Goal: Task Accomplishment & Management: Use online tool/utility

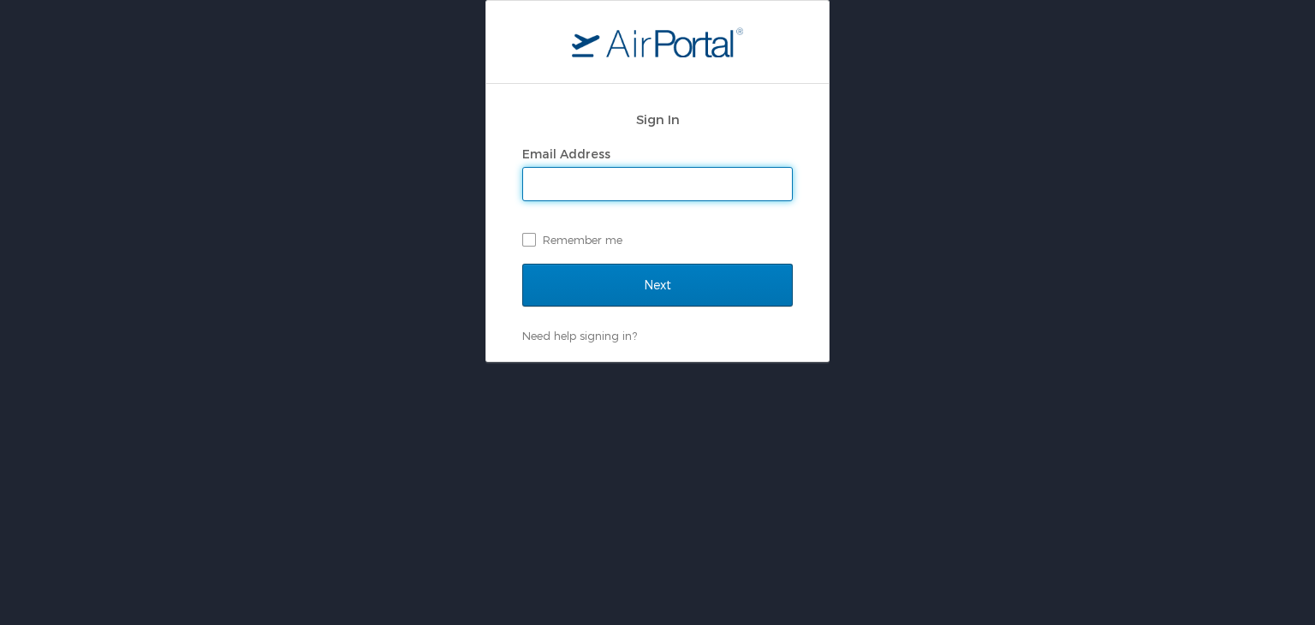
type input "mashunyui.shimrang@cbtravel.com"
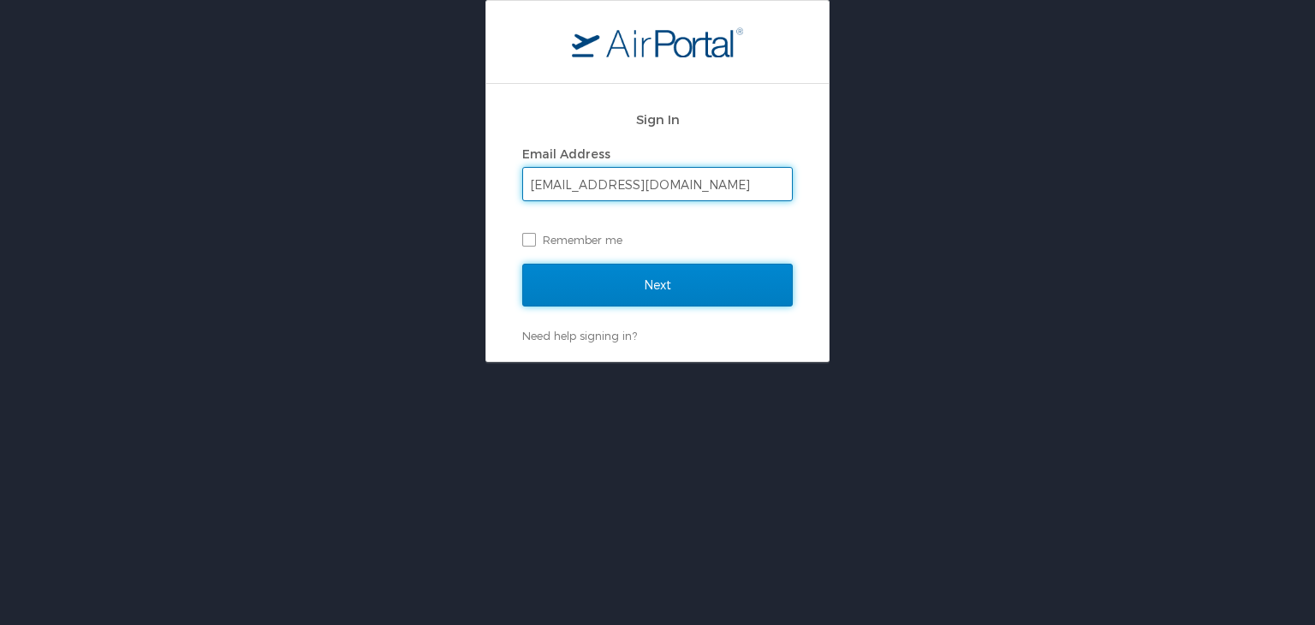
click at [584, 290] on input "Next" at bounding box center [657, 285] width 271 height 43
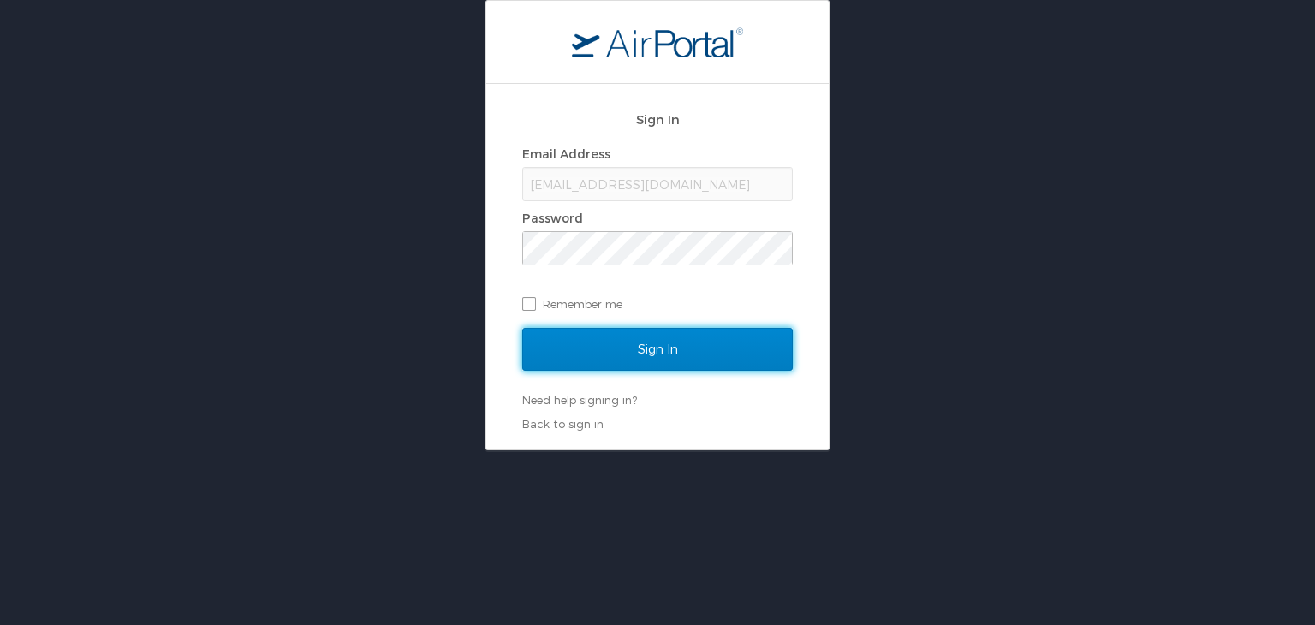
click at [647, 362] on input "Sign In" at bounding box center [657, 349] width 271 height 43
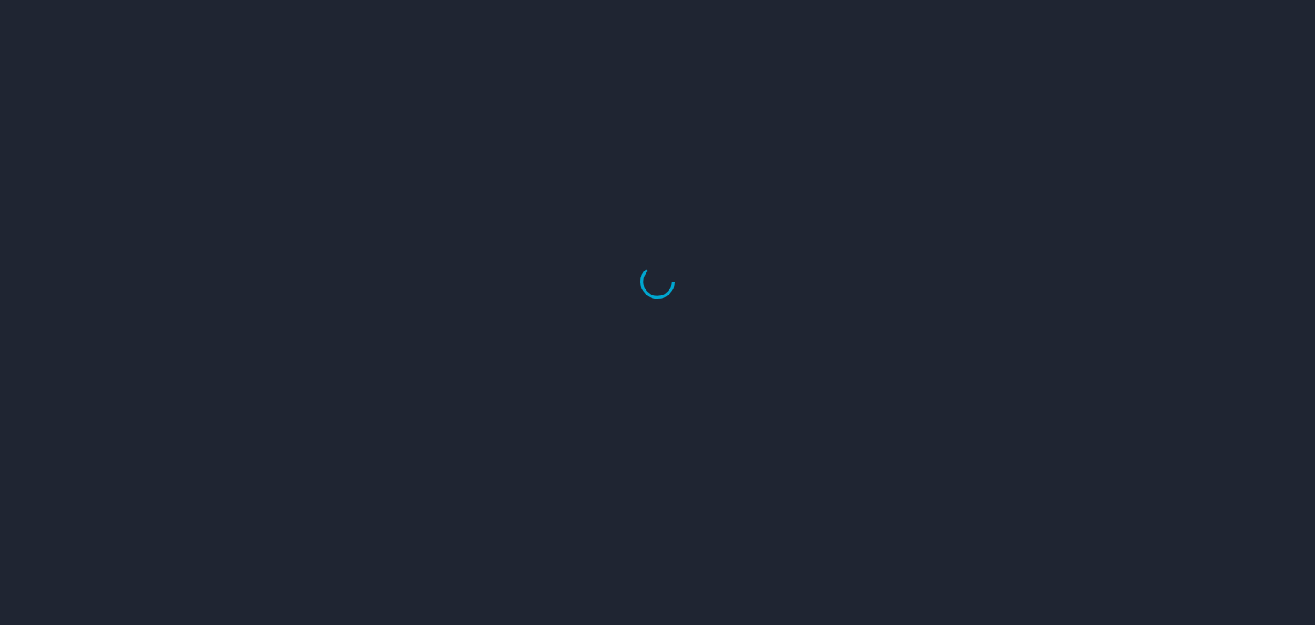
select select "US"
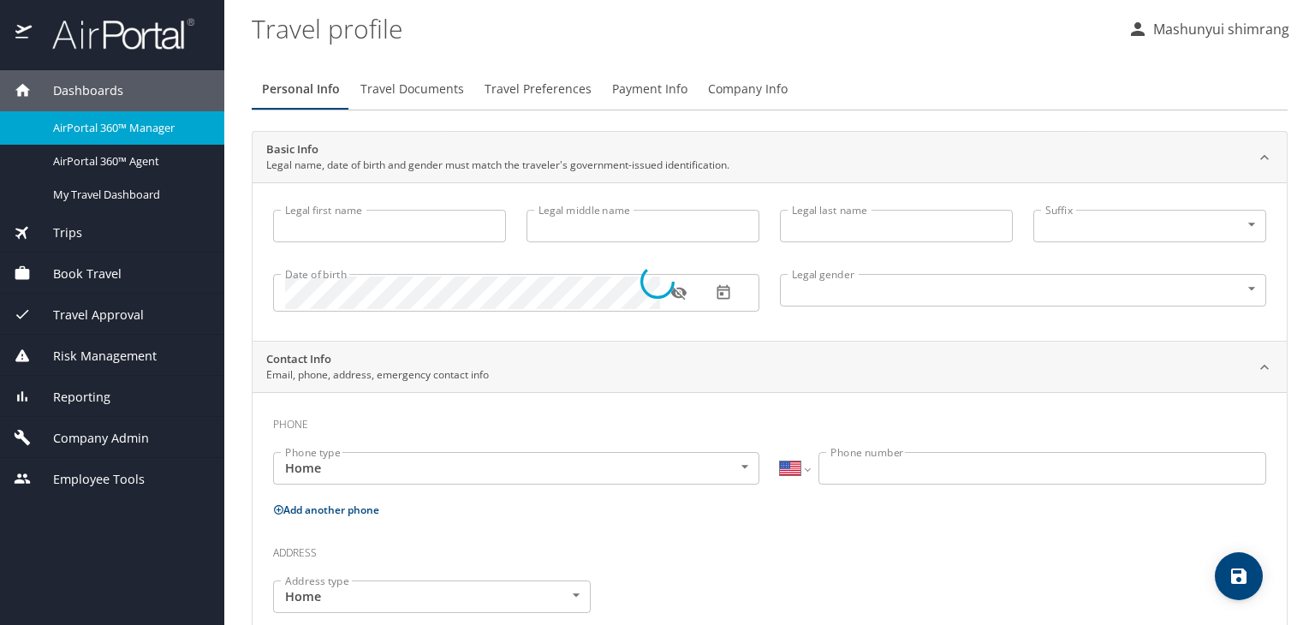
type input "Mashunyui"
type input "shimrang"
type input "Male"
select select "IN"
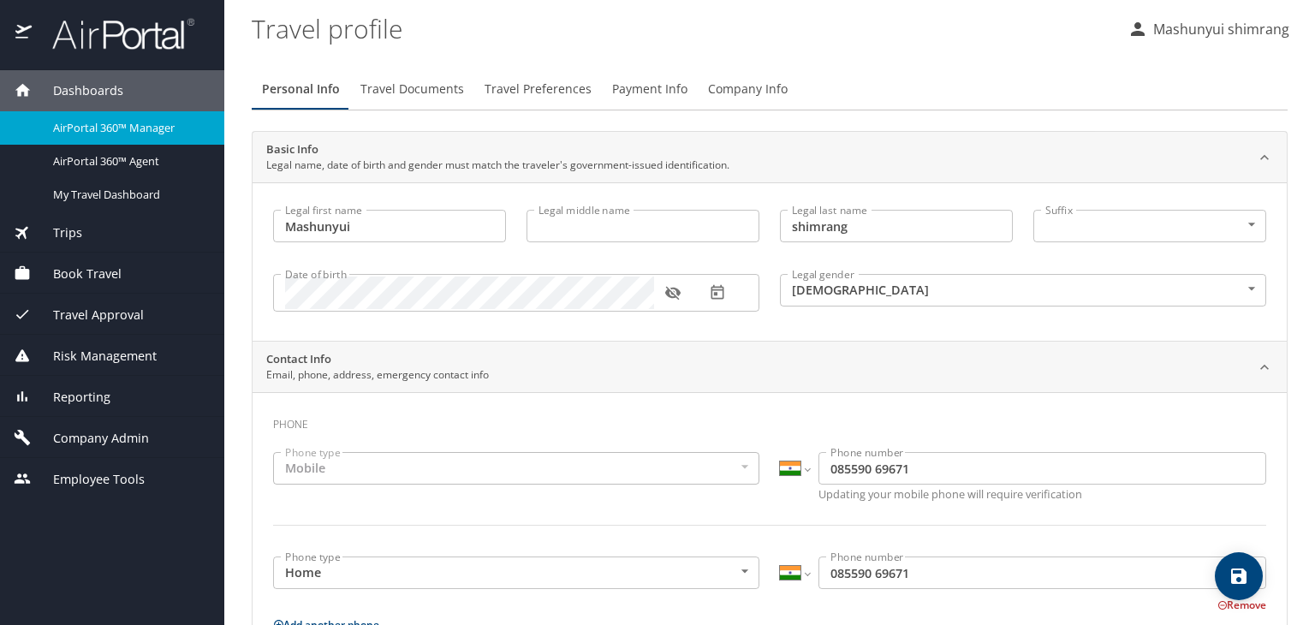
click at [87, 443] on span "Company Admin" at bounding box center [90, 438] width 117 height 19
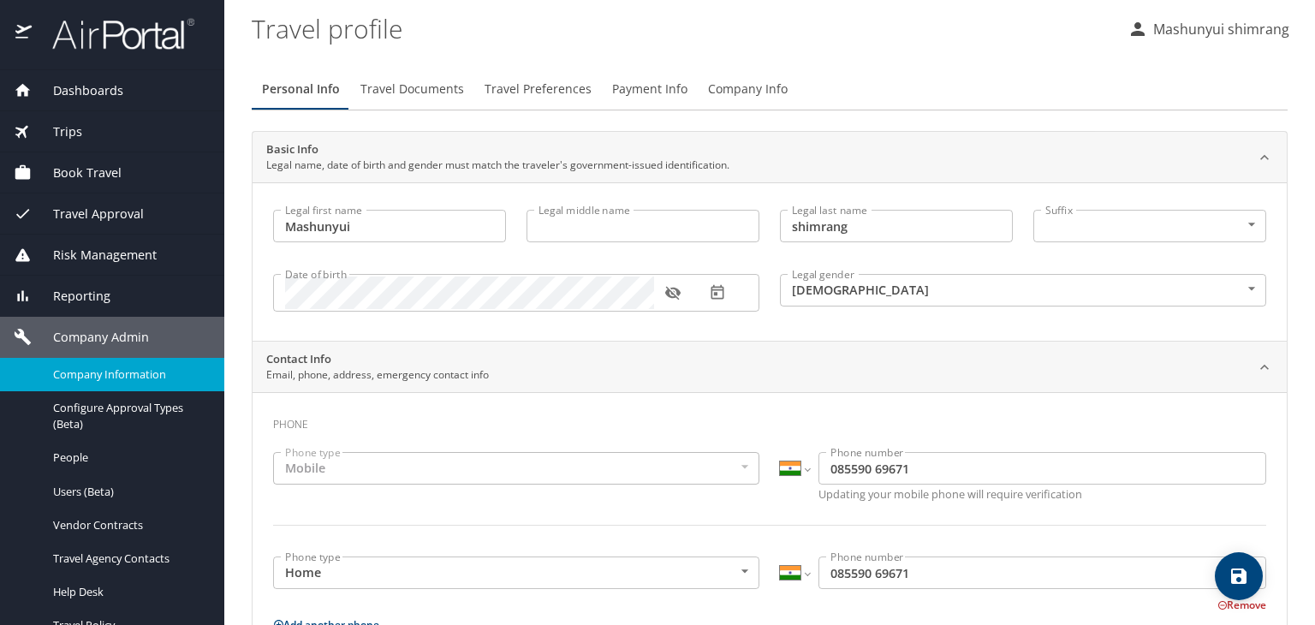
click at [104, 378] on span "Company Information" at bounding box center [128, 375] width 151 height 16
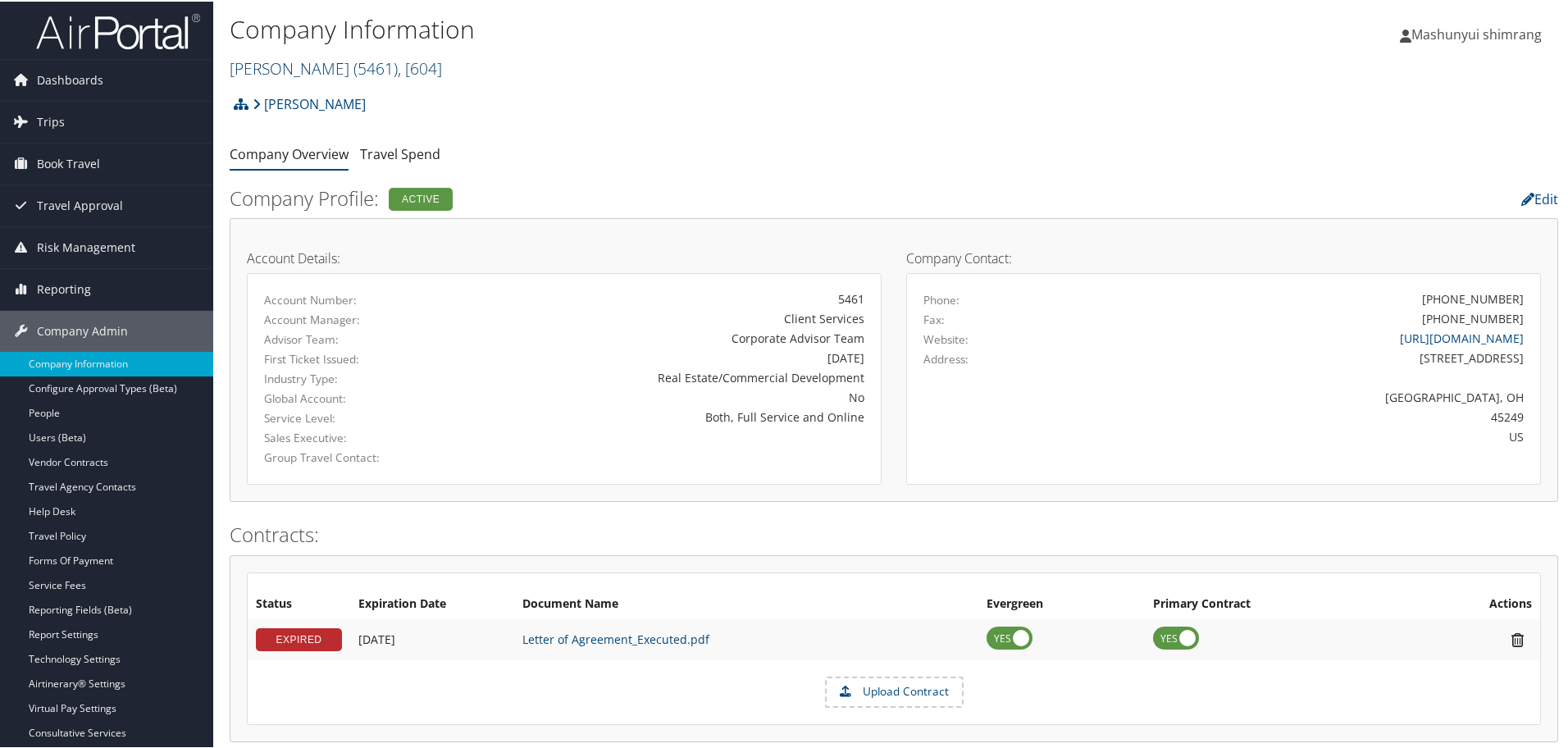
click at [353, 67] on span "( 5461 )" at bounding box center [375, 66] width 44 height 22
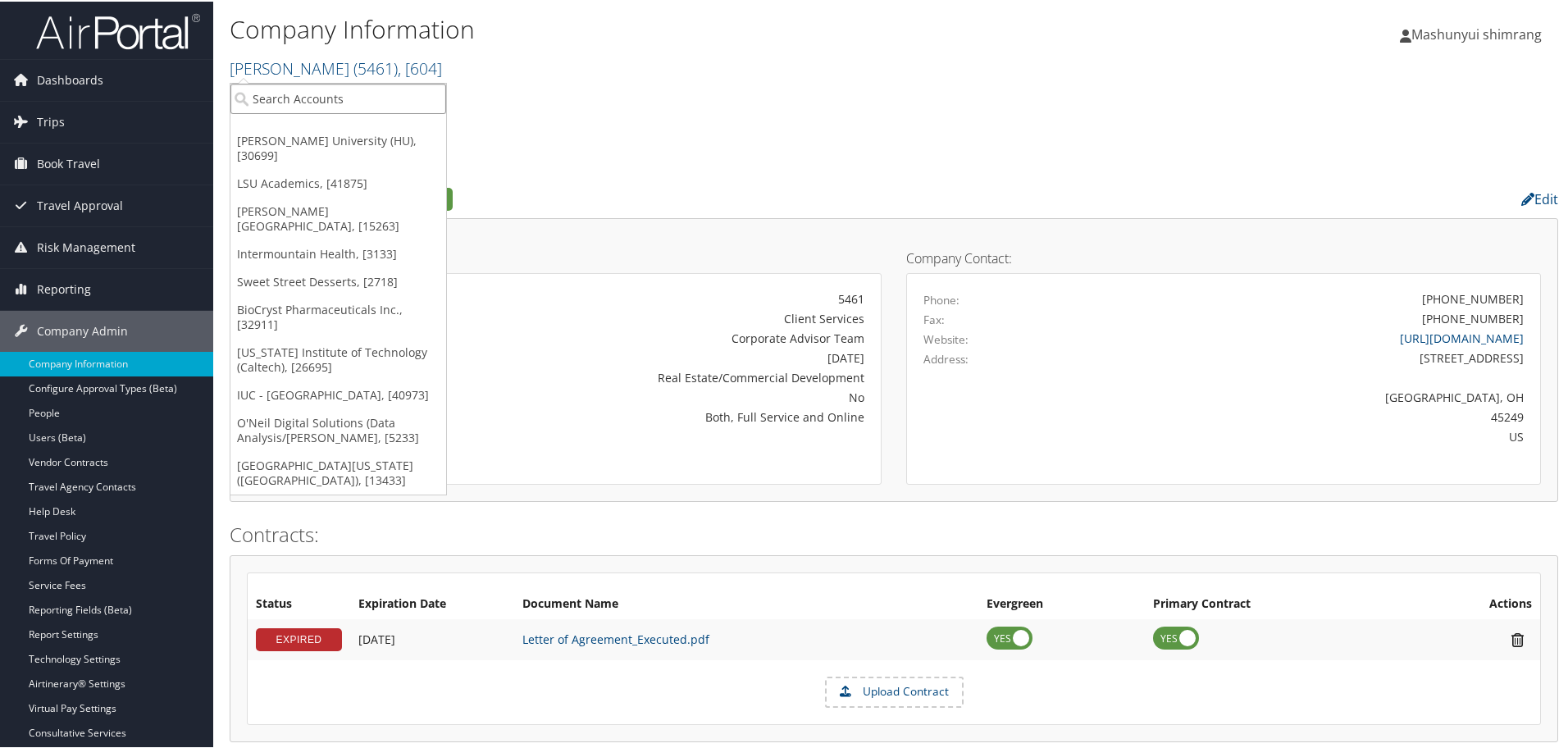
click at [330, 109] on input "search" at bounding box center [338, 98] width 216 height 31
type input "lsu"
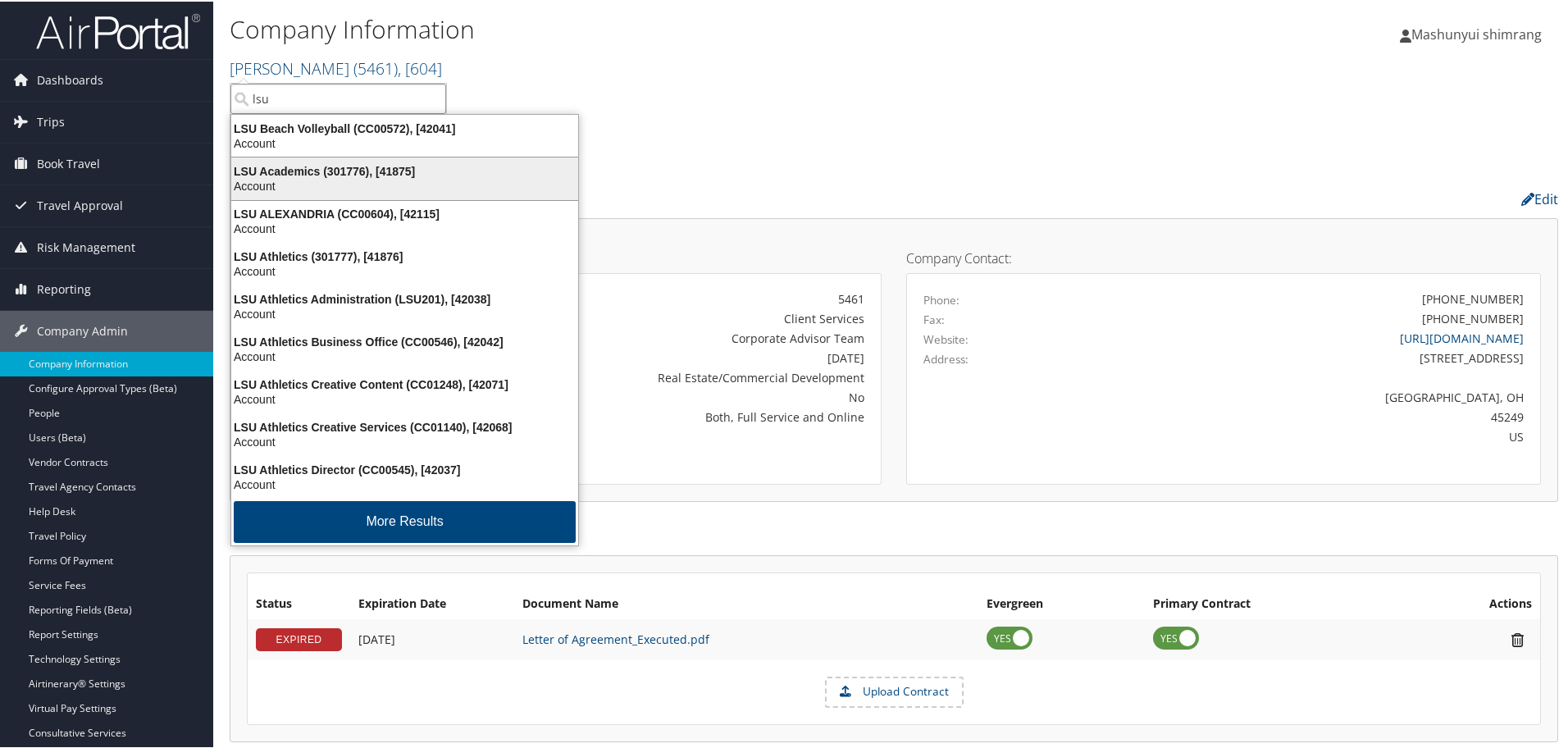
click at [351, 180] on div "Account" at bounding box center [404, 184] width 367 height 14
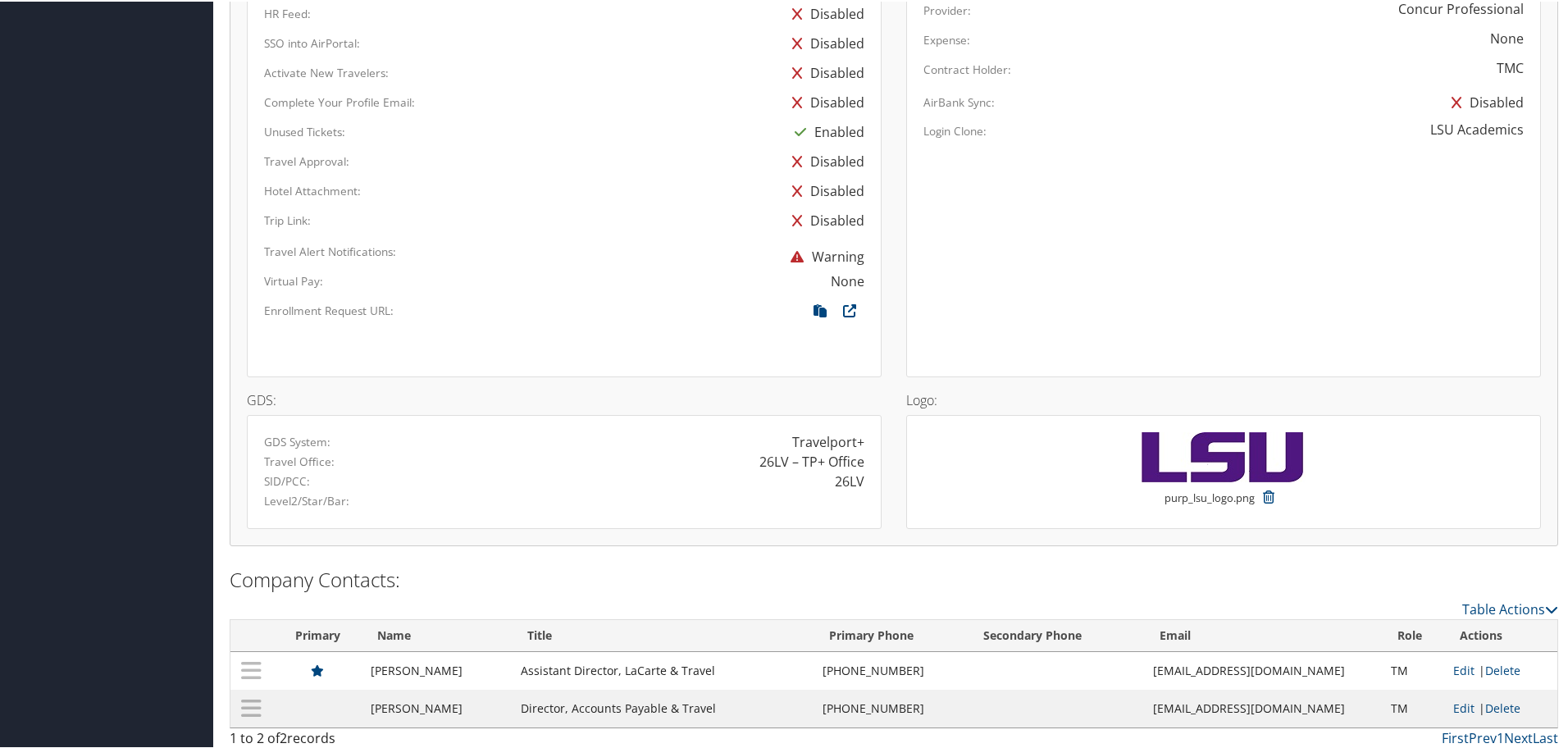
scroll to position [904, 0]
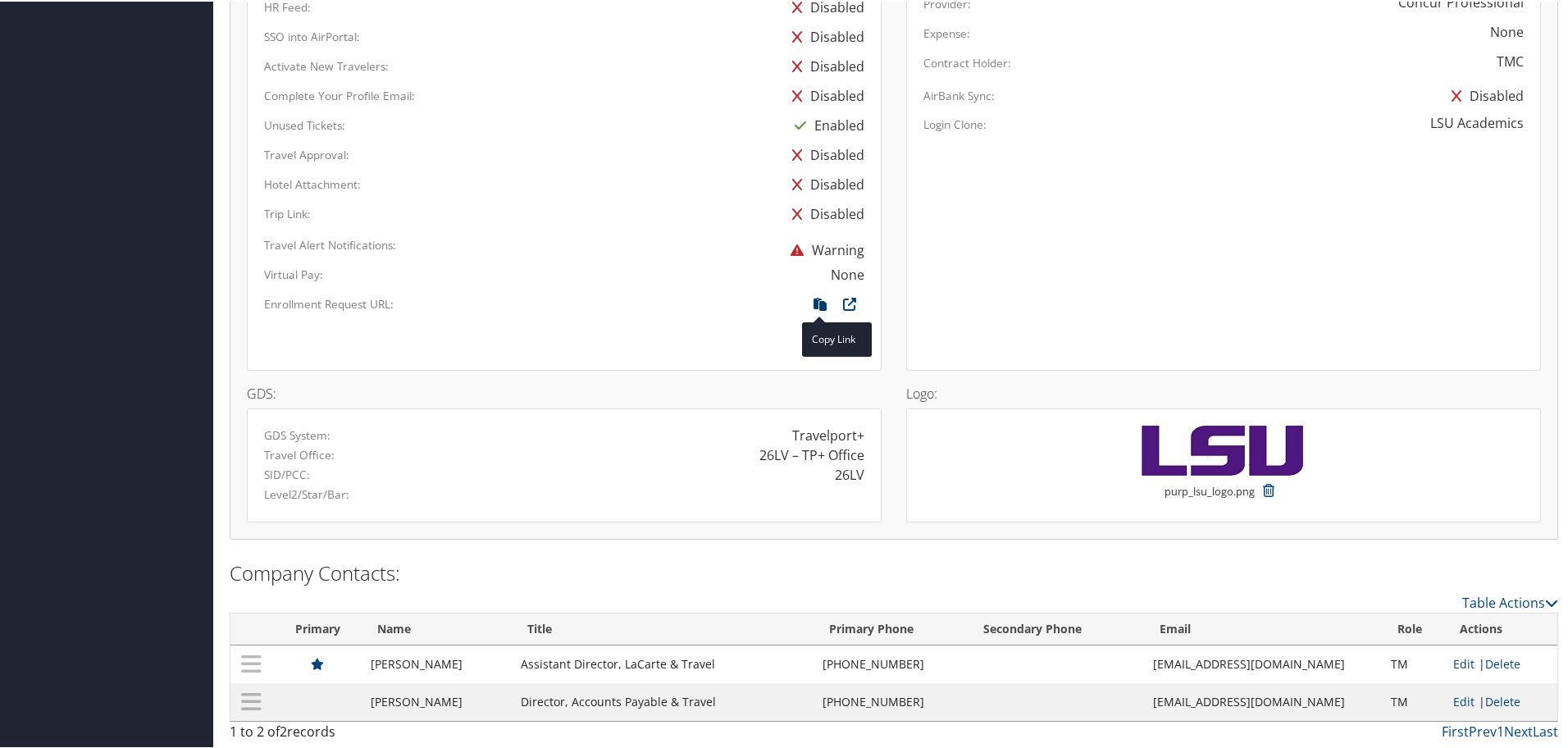
click at [824, 302] on icon at bounding box center [820, 306] width 30 height 21
click at [1007, 290] on div "Site Name: LSU Academics Provider: Concur Professional Expense: None Contract H…" at bounding box center [1223, 157] width 635 height 425
click at [813, 305] on icon at bounding box center [820, 306] width 30 height 21
click at [999, 286] on div "Site Name: LSU Academics Provider: Concur Professional Expense: None Contract H…" at bounding box center [1223, 157] width 635 height 425
click at [1151, 246] on div "Site Name: LSU Academics Provider: Concur Professional Expense: None Contract H…" at bounding box center [1223, 157] width 635 height 425
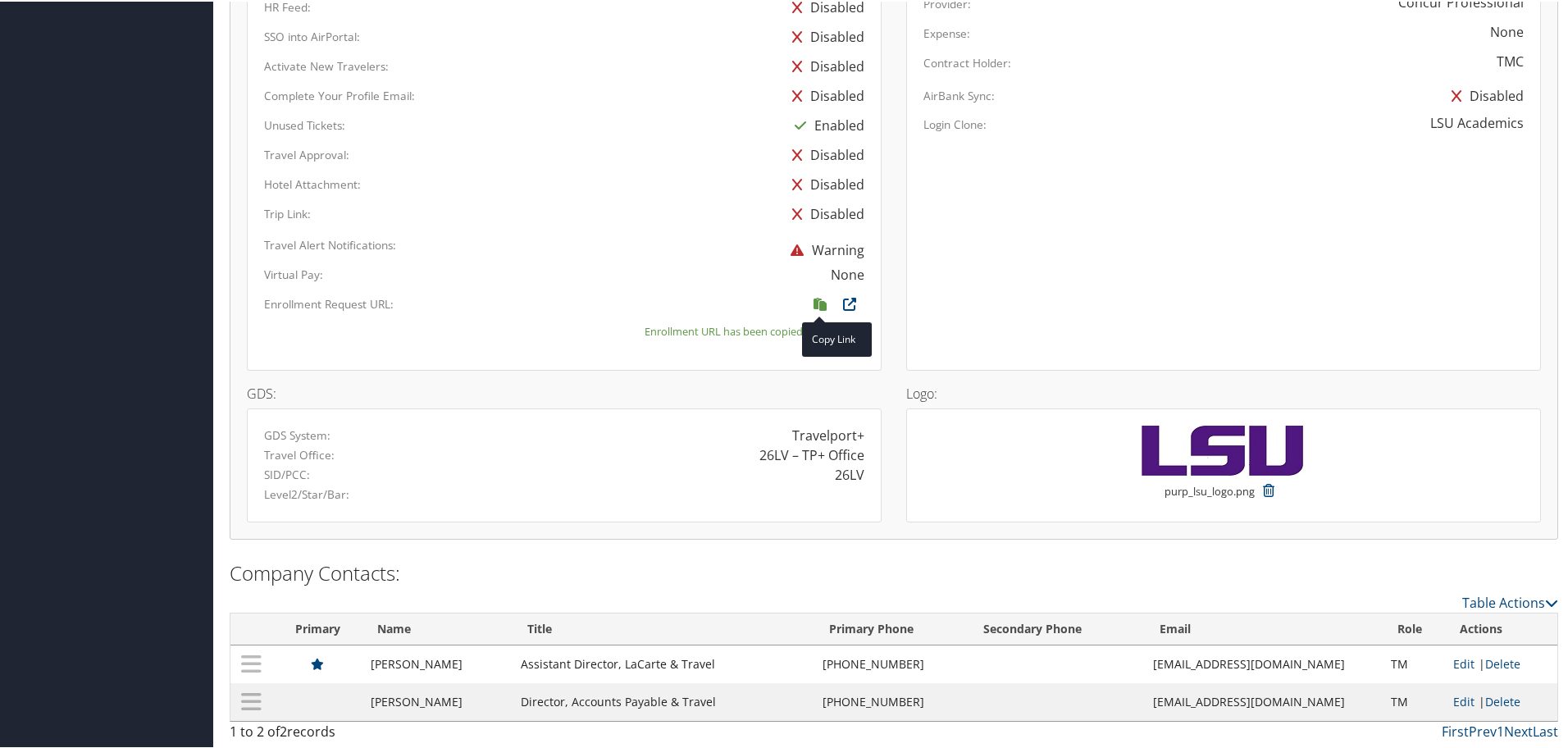
click at [814, 304] on icon at bounding box center [820, 306] width 30 height 21
click at [815, 311] on span at bounding box center [820, 303] width 30 height 18
click at [818, 304] on icon at bounding box center [820, 306] width 30 height 21
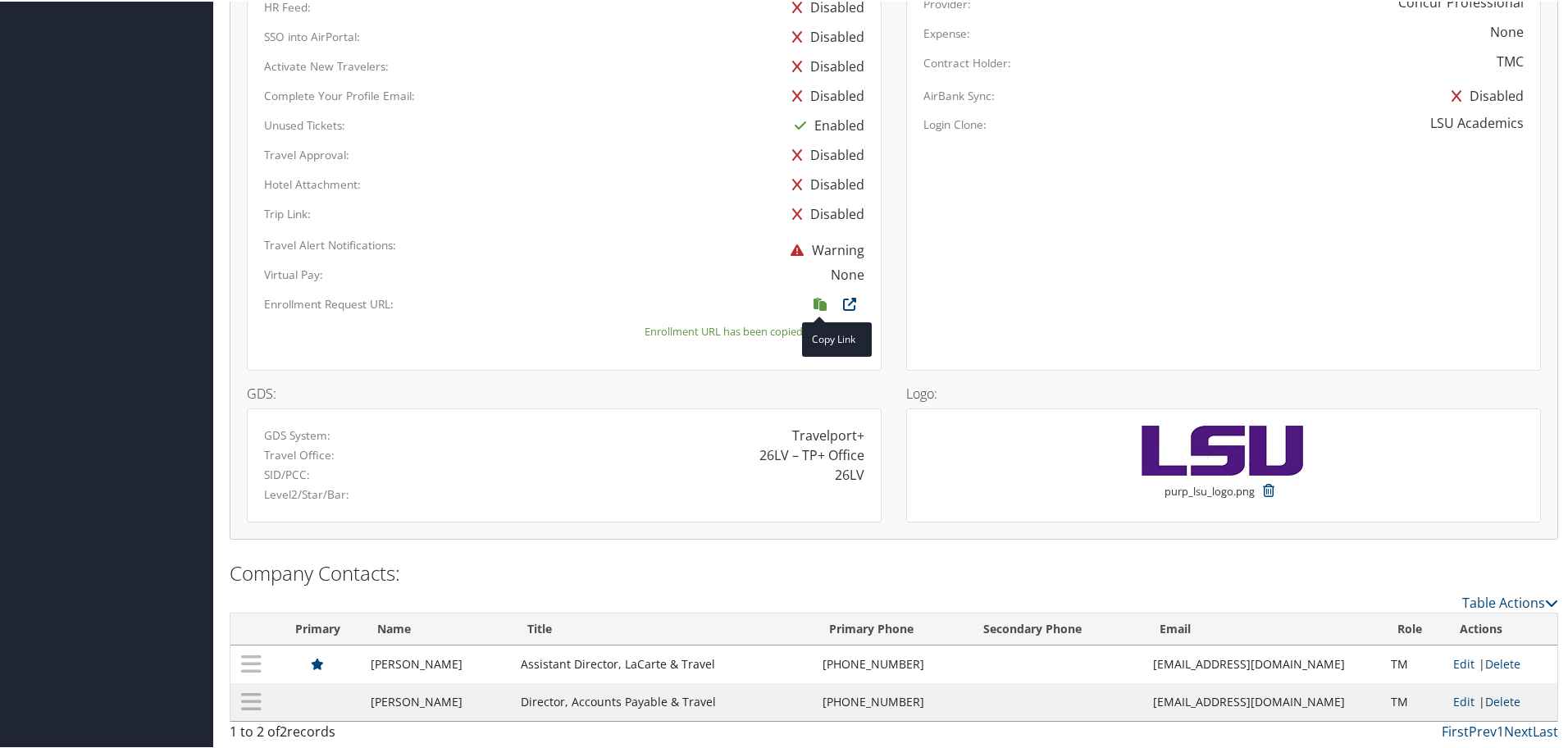
click at [818, 304] on icon at bounding box center [820, 306] width 30 height 21
click at [1033, 329] on div "Site Name: LSU Academics Provider: Concur Professional Expense: None Contract H…" at bounding box center [1223, 157] width 635 height 425
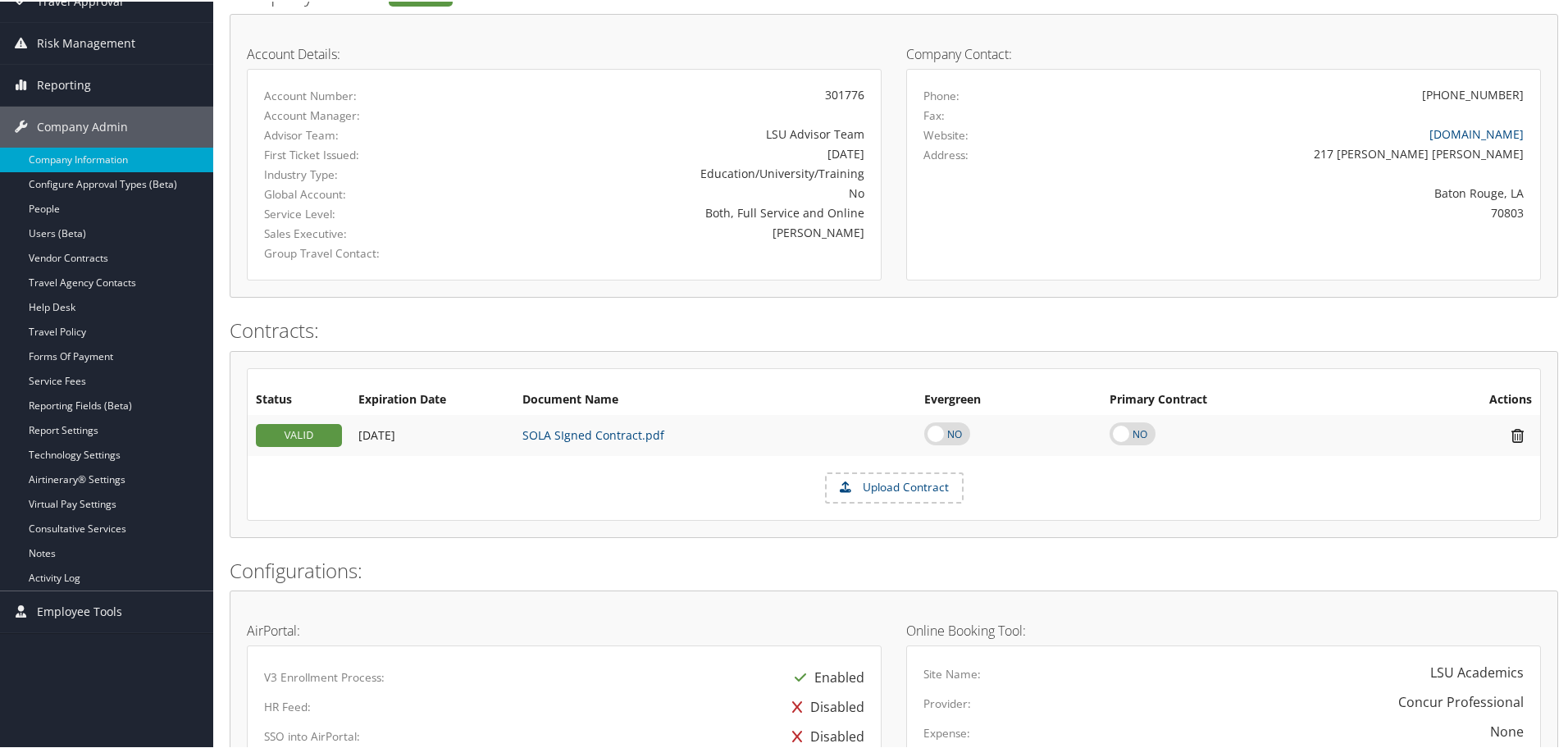
scroll to position [0, 0]
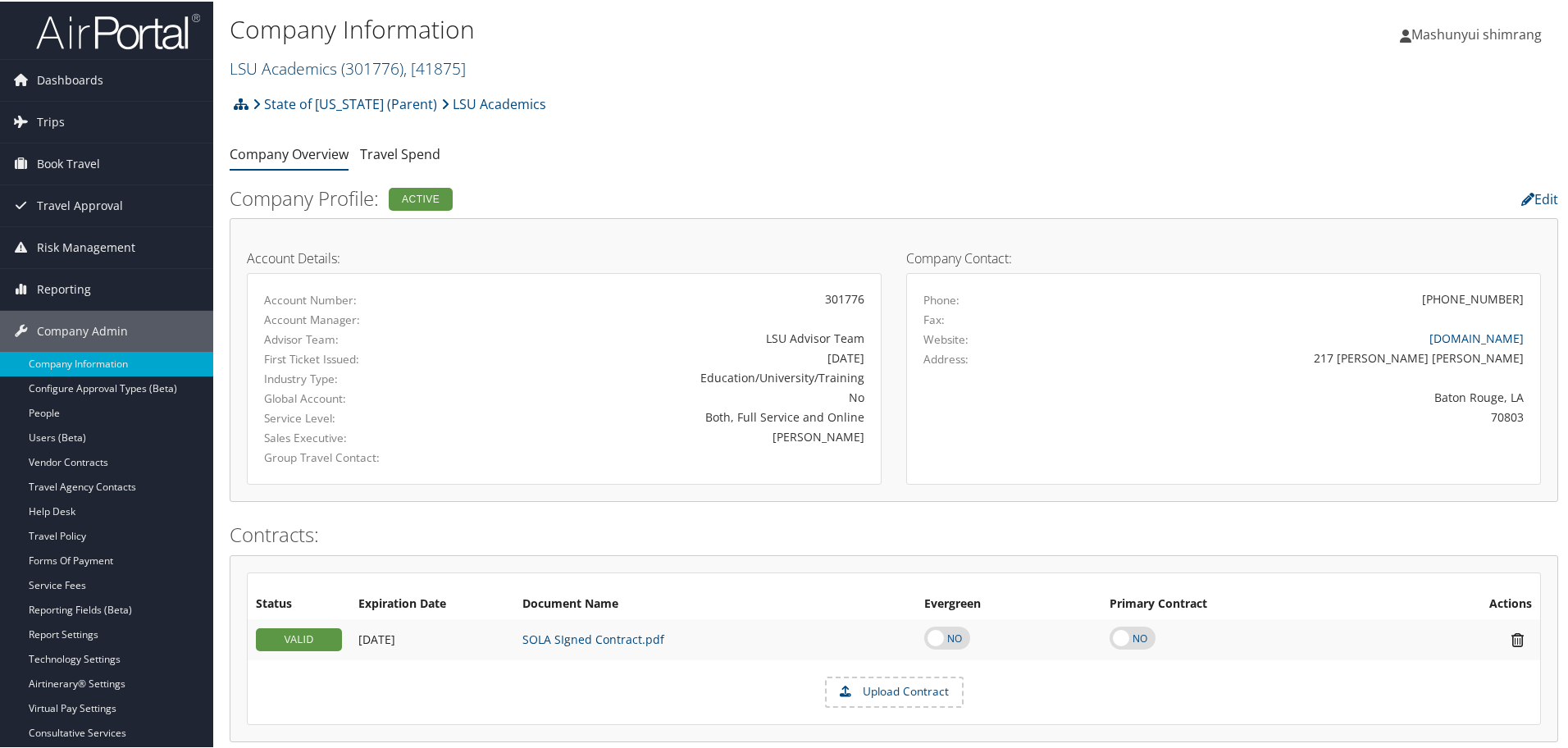
click at [323, 65] on link "LSU Academics ( 301776 ) , [ 41875 ]" at bounding box center [348, 66] width 237 height 22
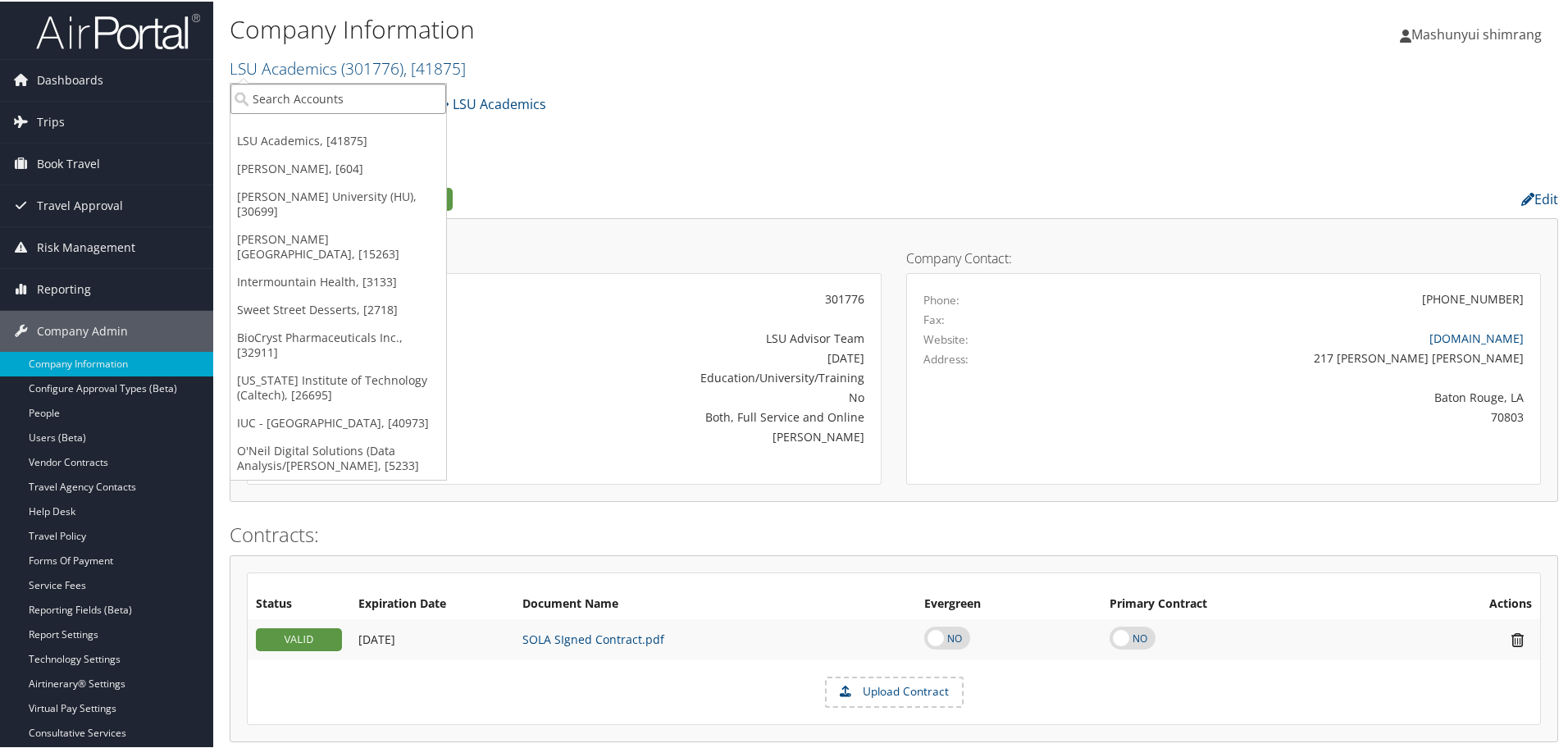
click at [318, 100] on input "search" at bounding box center [338, 98] width 216 height 31
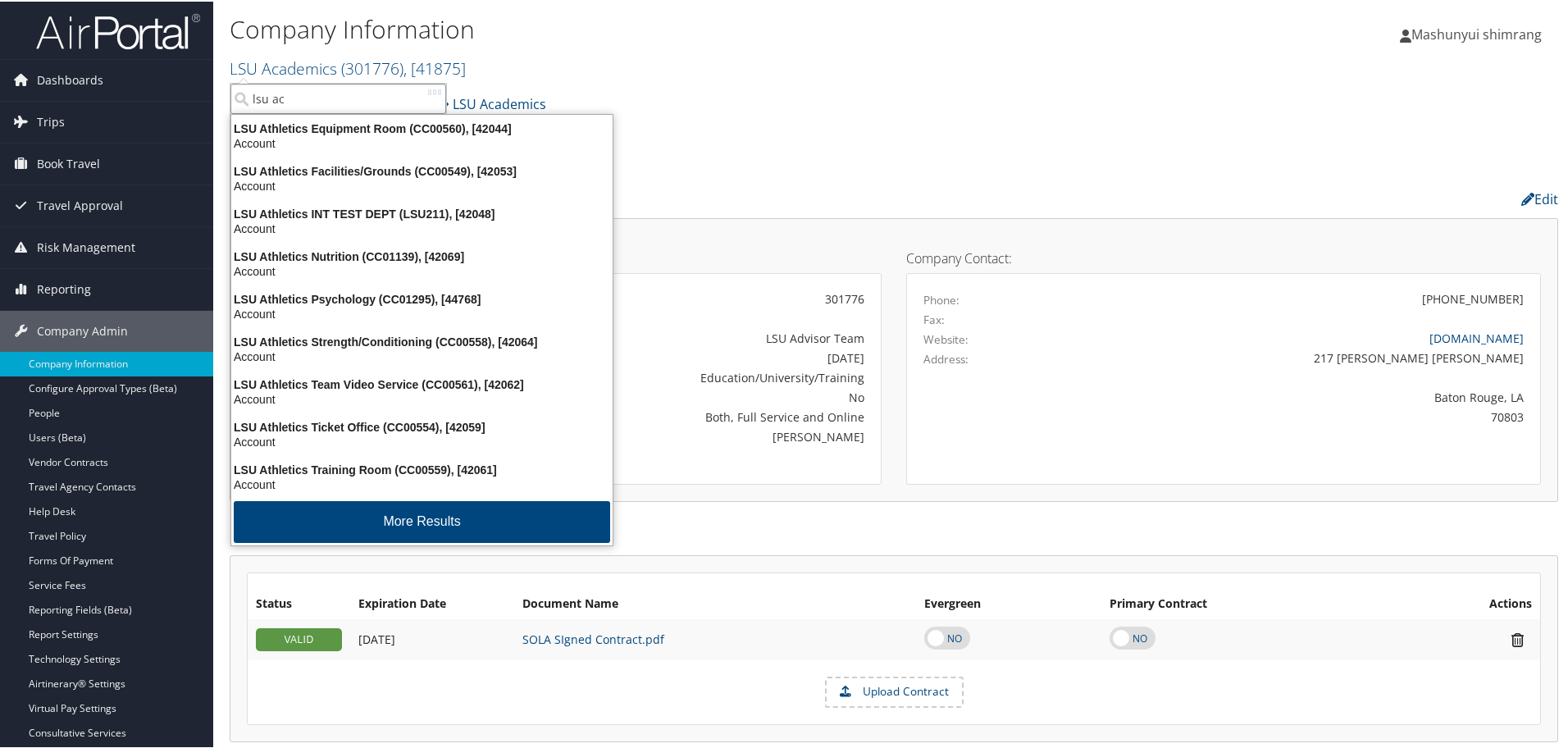
type input "lsu aca"
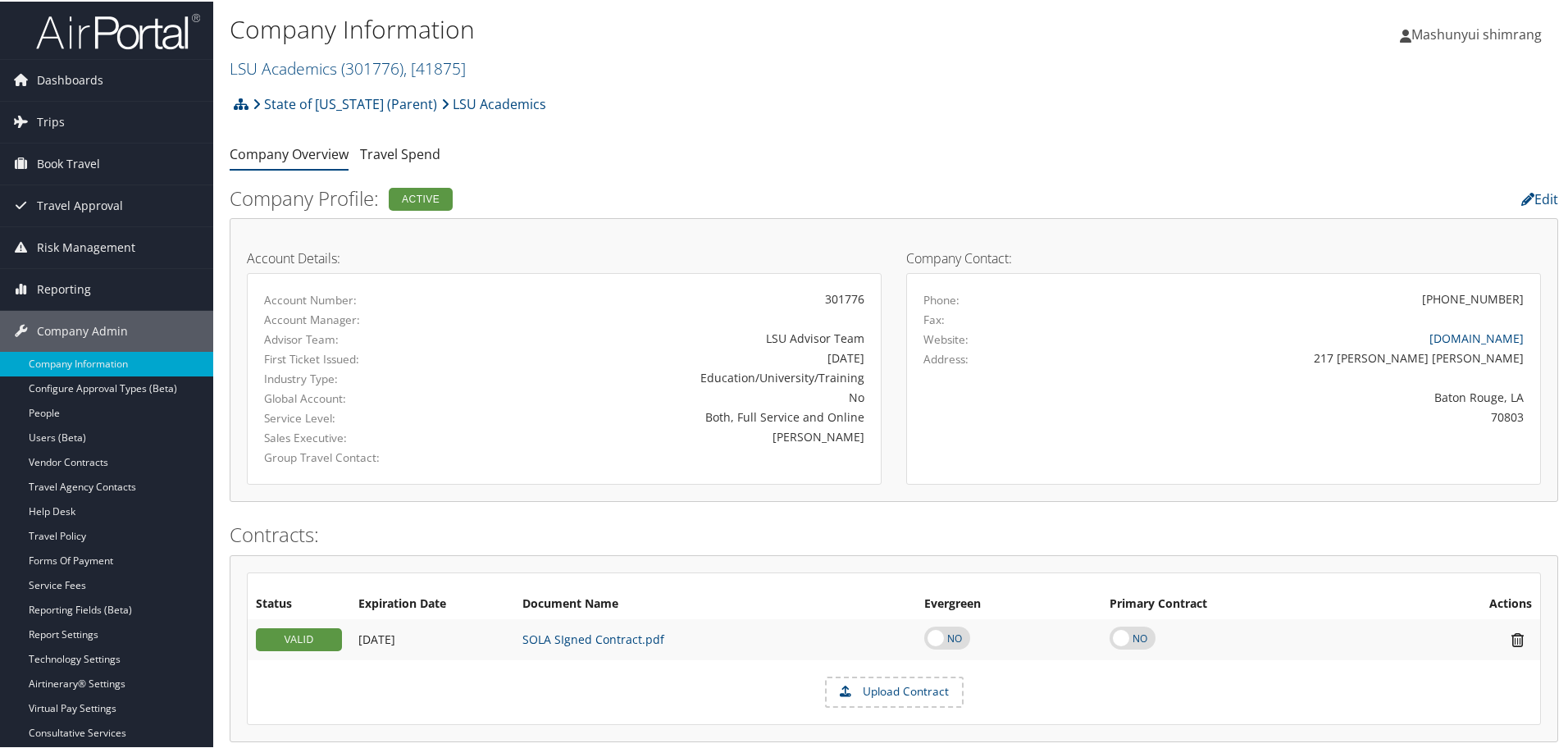
scroll to position [904, 0]
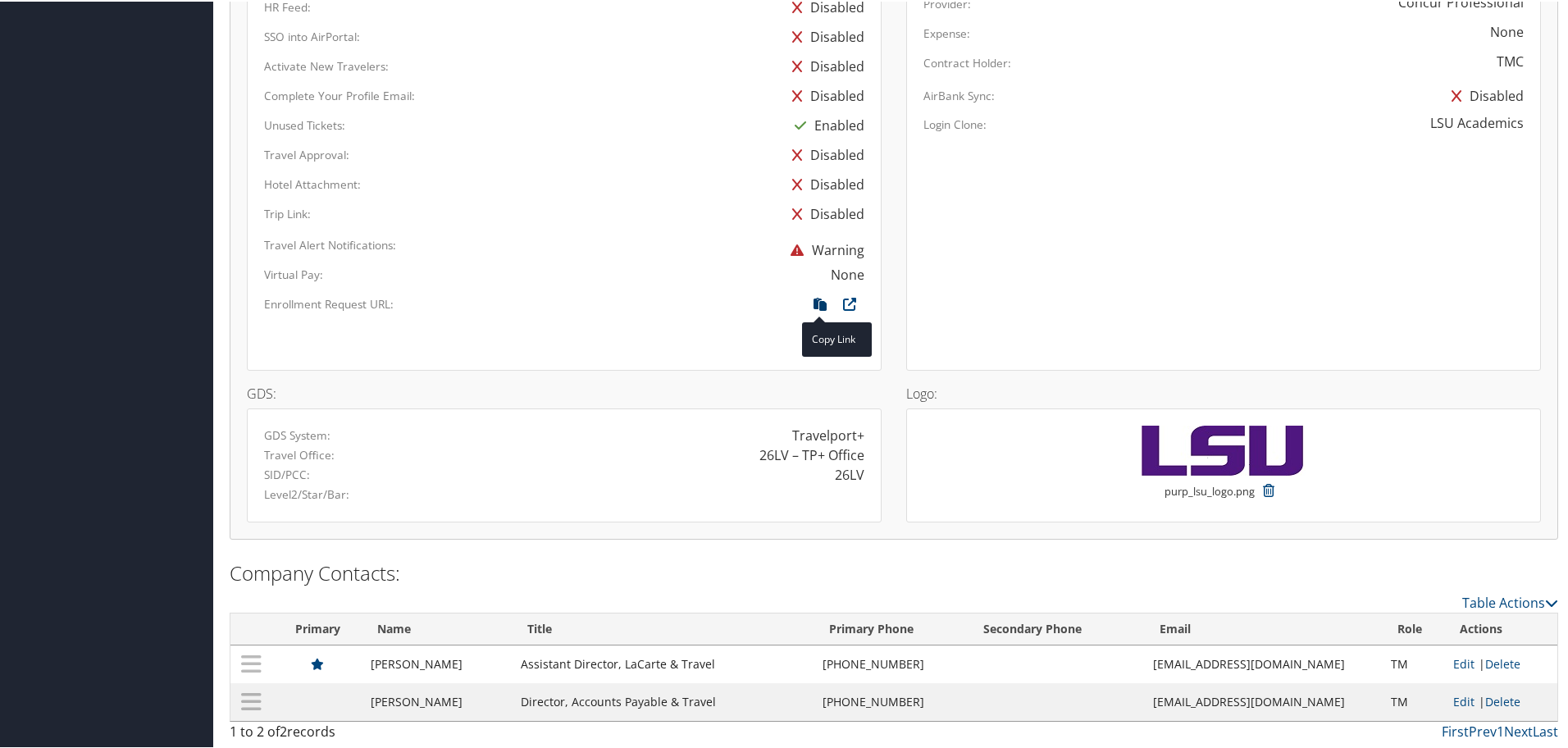
click at [815, 296] on icon at bounding box center [820, 306] width 30 height 21
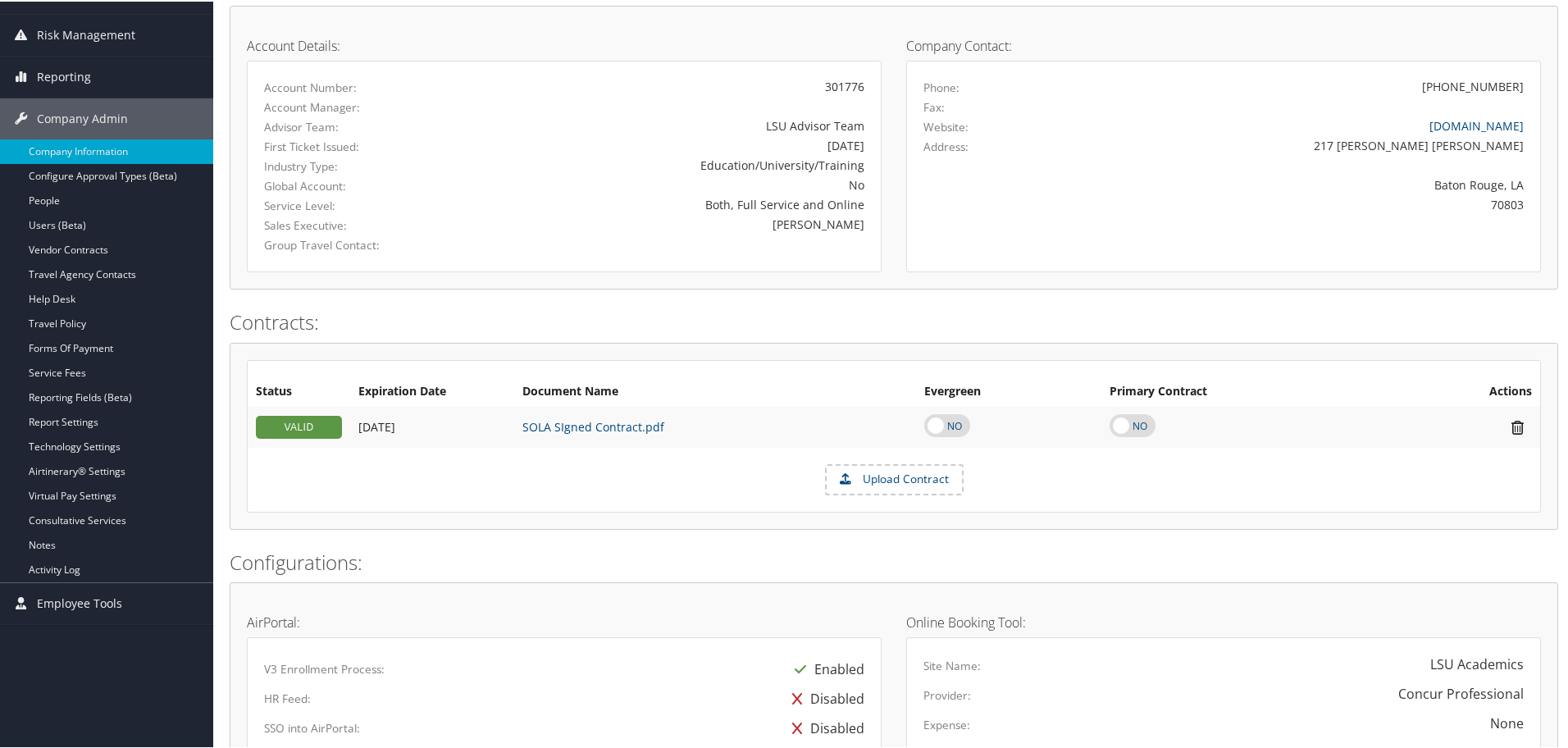
scroll to position [0, 0]
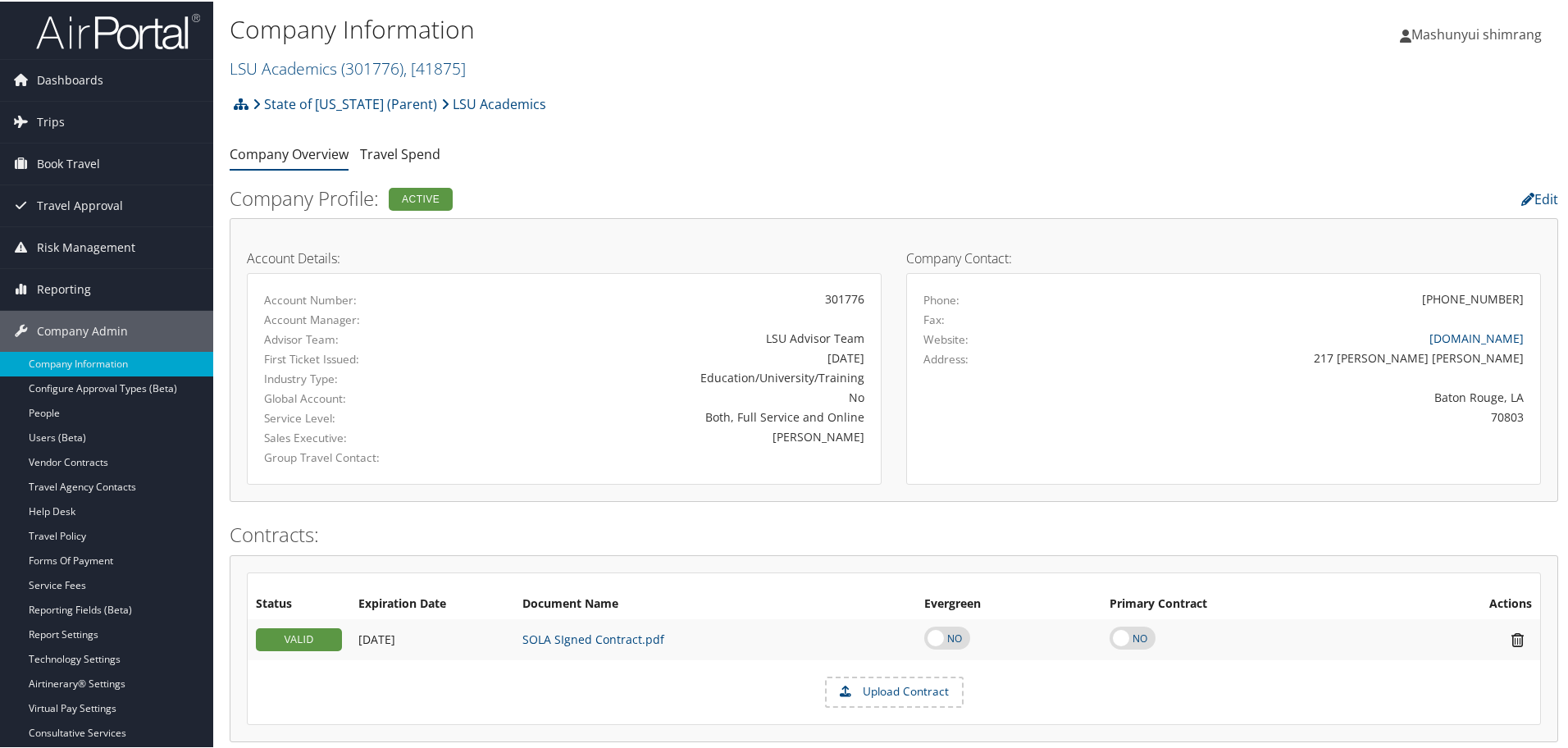
click at [118, 20] on img at bounding box center [118, 30] width 164 height 38
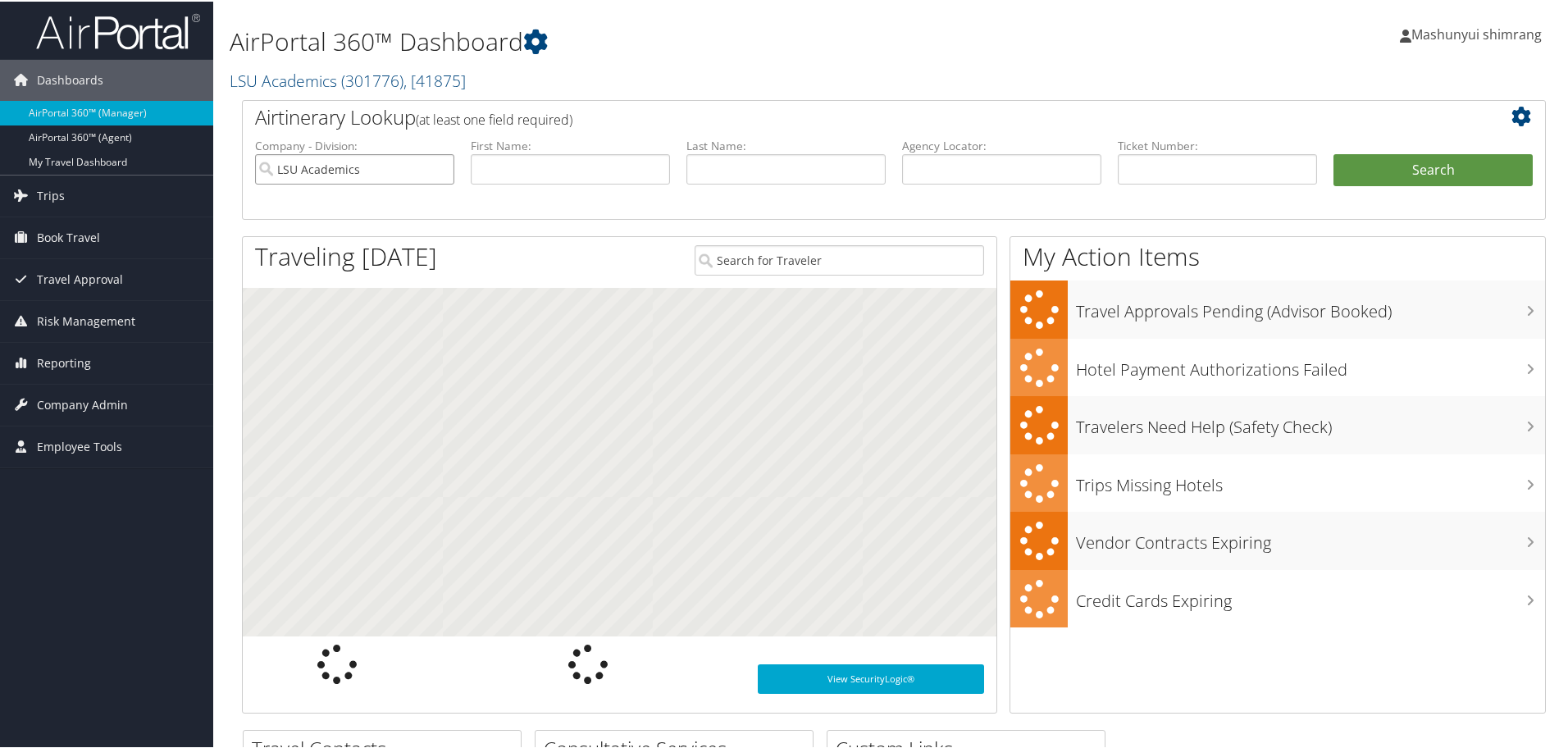
click at [435, 168] on input "LSU Academics" at bounding box center [354, 168] width 199 height 31
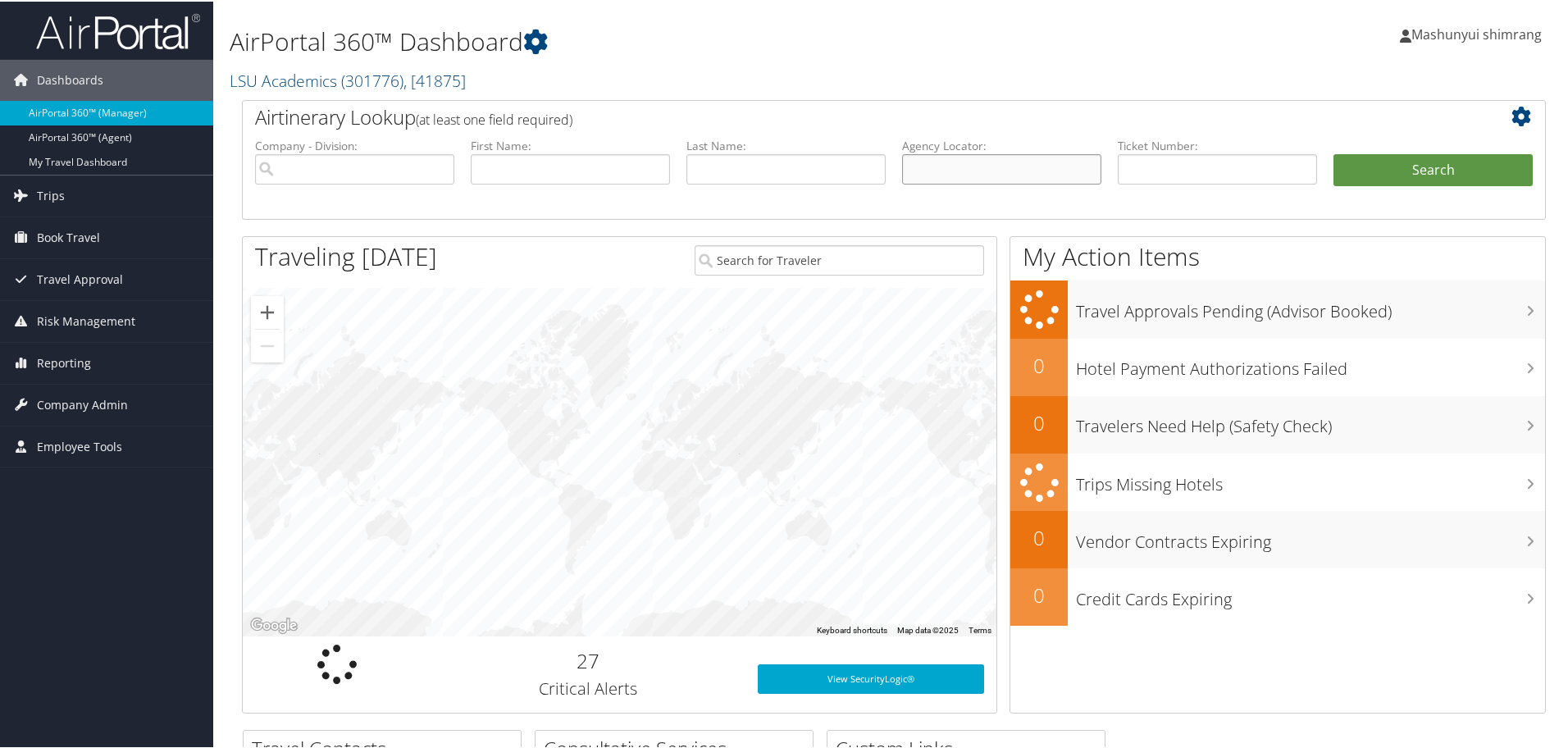
click at [913, 159] on input "text" at bounding box center [1002, 168] width 199 height 31
paste input "D95S49"
type input "D95S49"
click at [1414, 168] on button "Search" at bounding box center [1434, 169] width 199 height 33
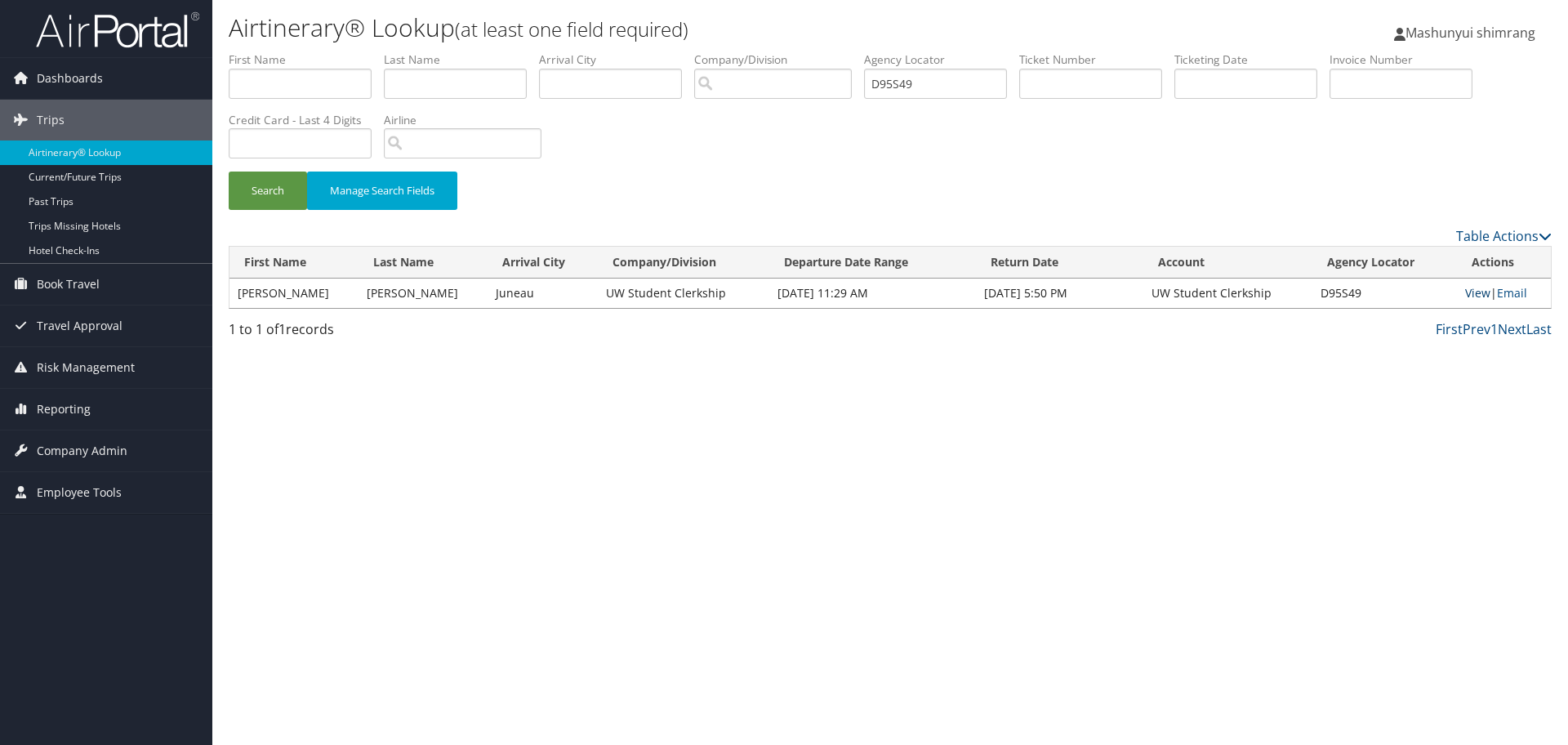
click at [1468, 292] on link "View" at bounding box center [1477, 293] width 26 height 15
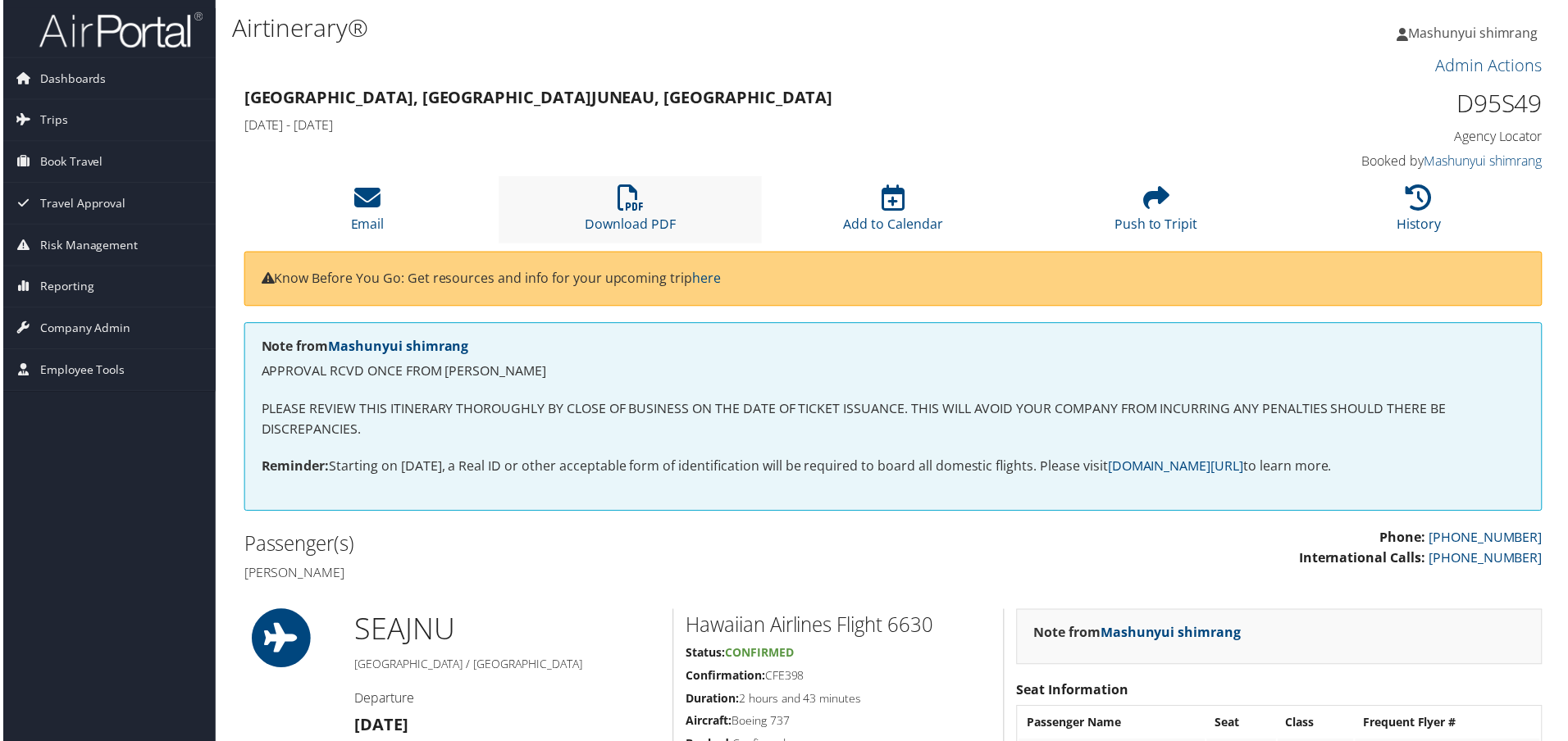
click at [609, 211] on li "Download PDF" at bounding box center [630, 210] width 264 height 66
